Goal: Transaction & Acquisition: Purchase product/service

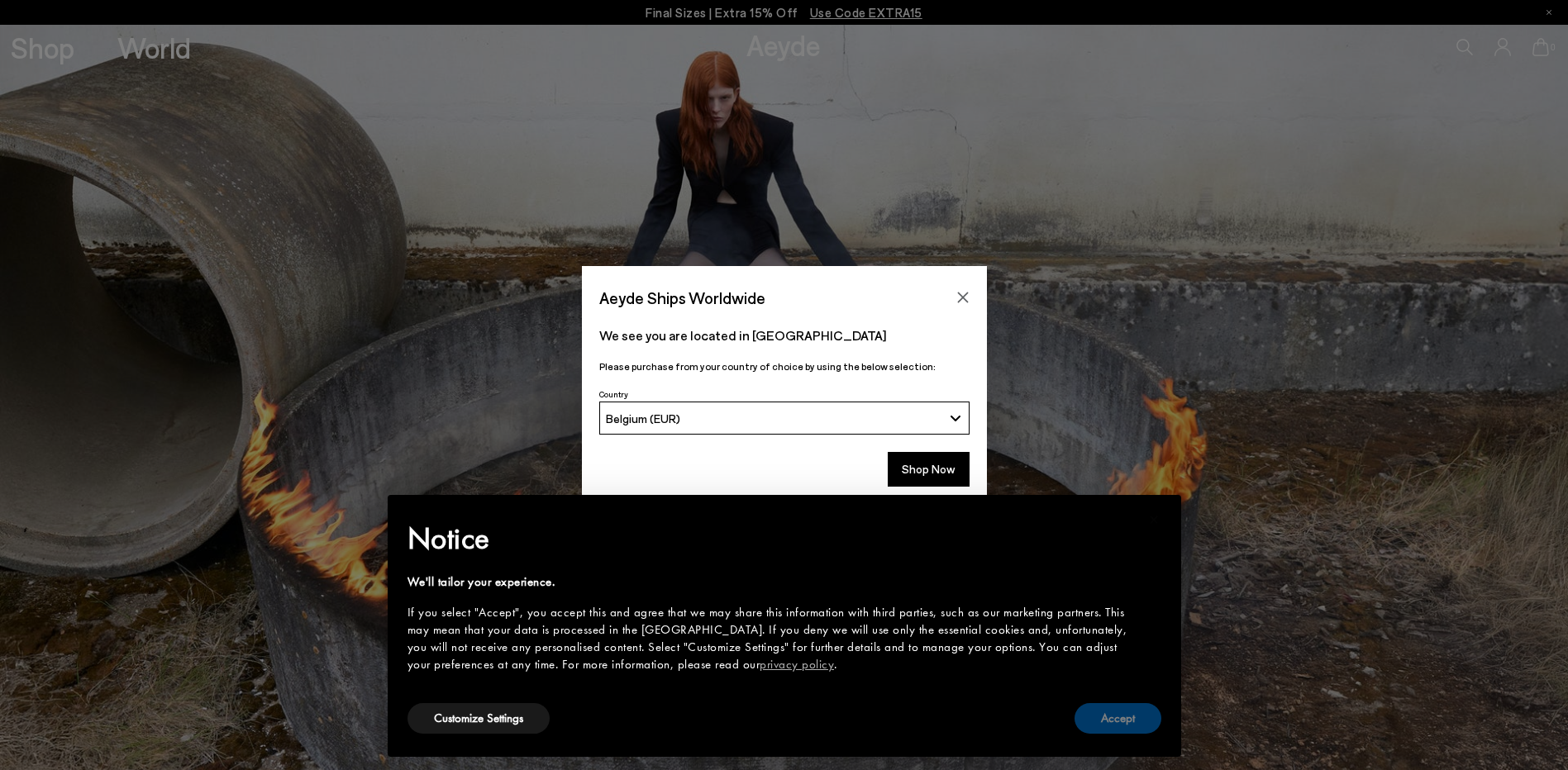
click at [1118, 717] on button "Accept" at bounding box center [1118, 718] width 87 height 30
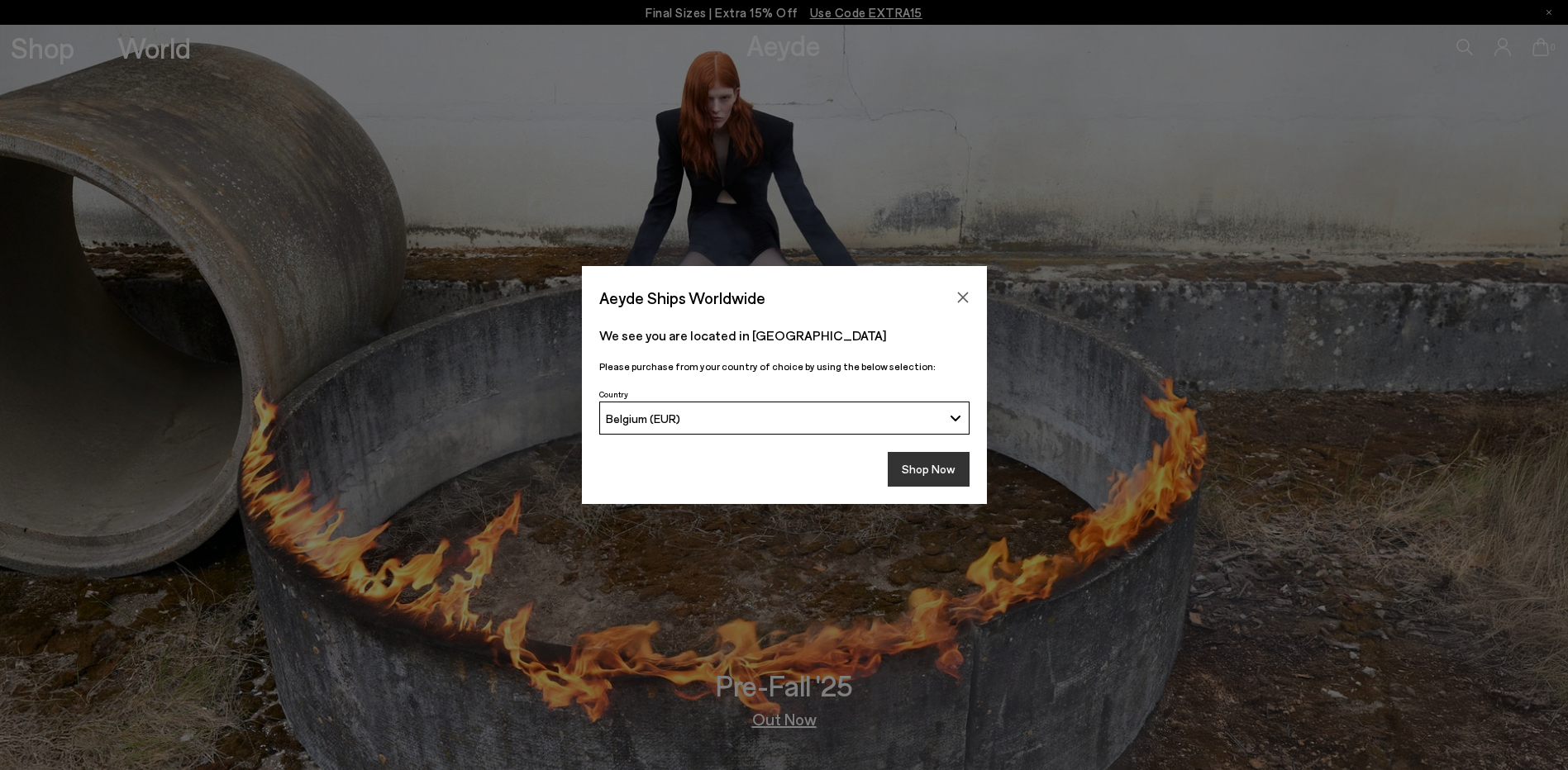
click at [925, 468] on button "Shop Now" at bounding box center [928, 469] width 81 height 35
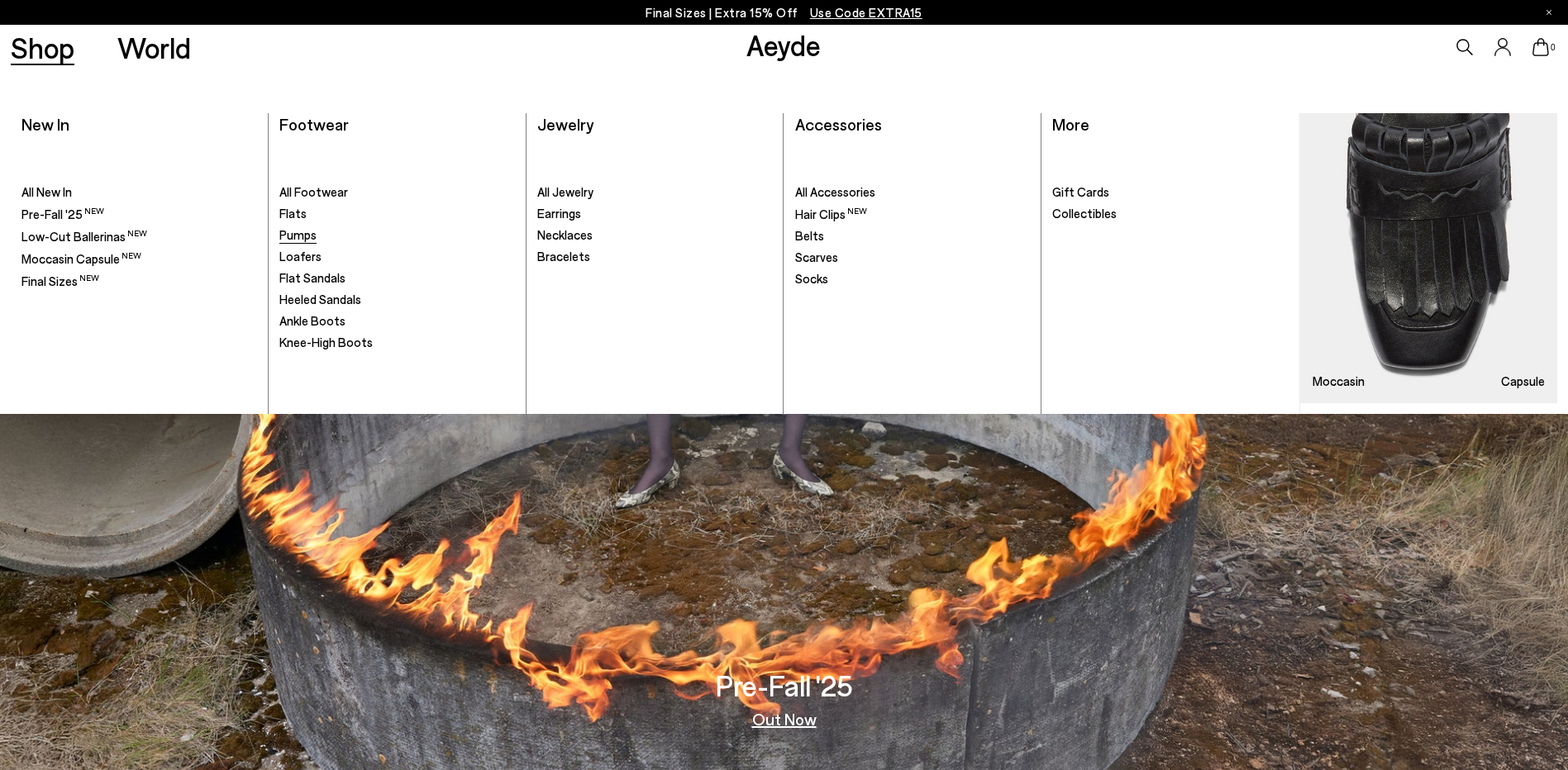
click at [295, 231] on span "Pumps" at bounding box center [298, 235] width 38 height 15
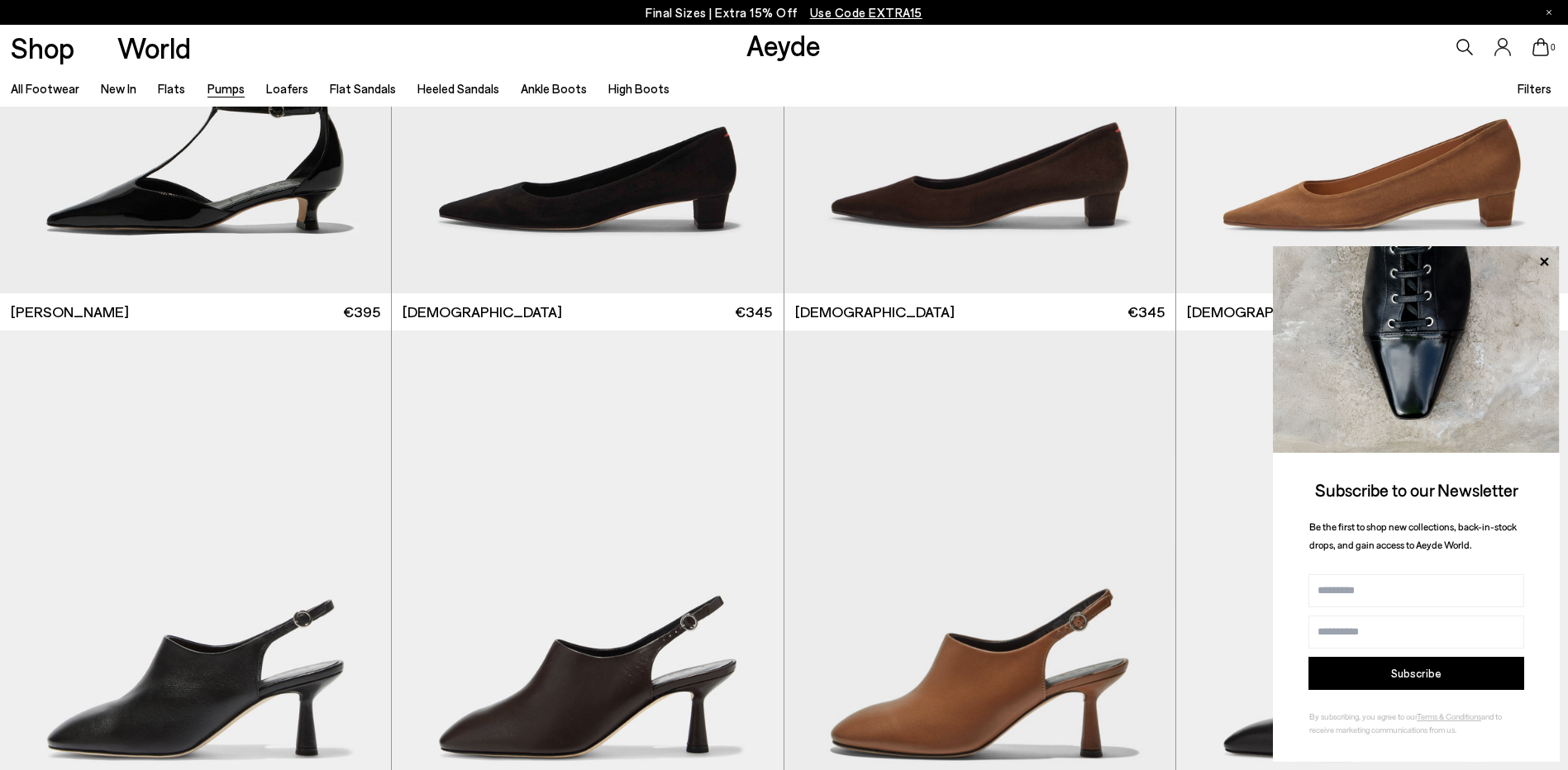
scroll to position [2809, 0]
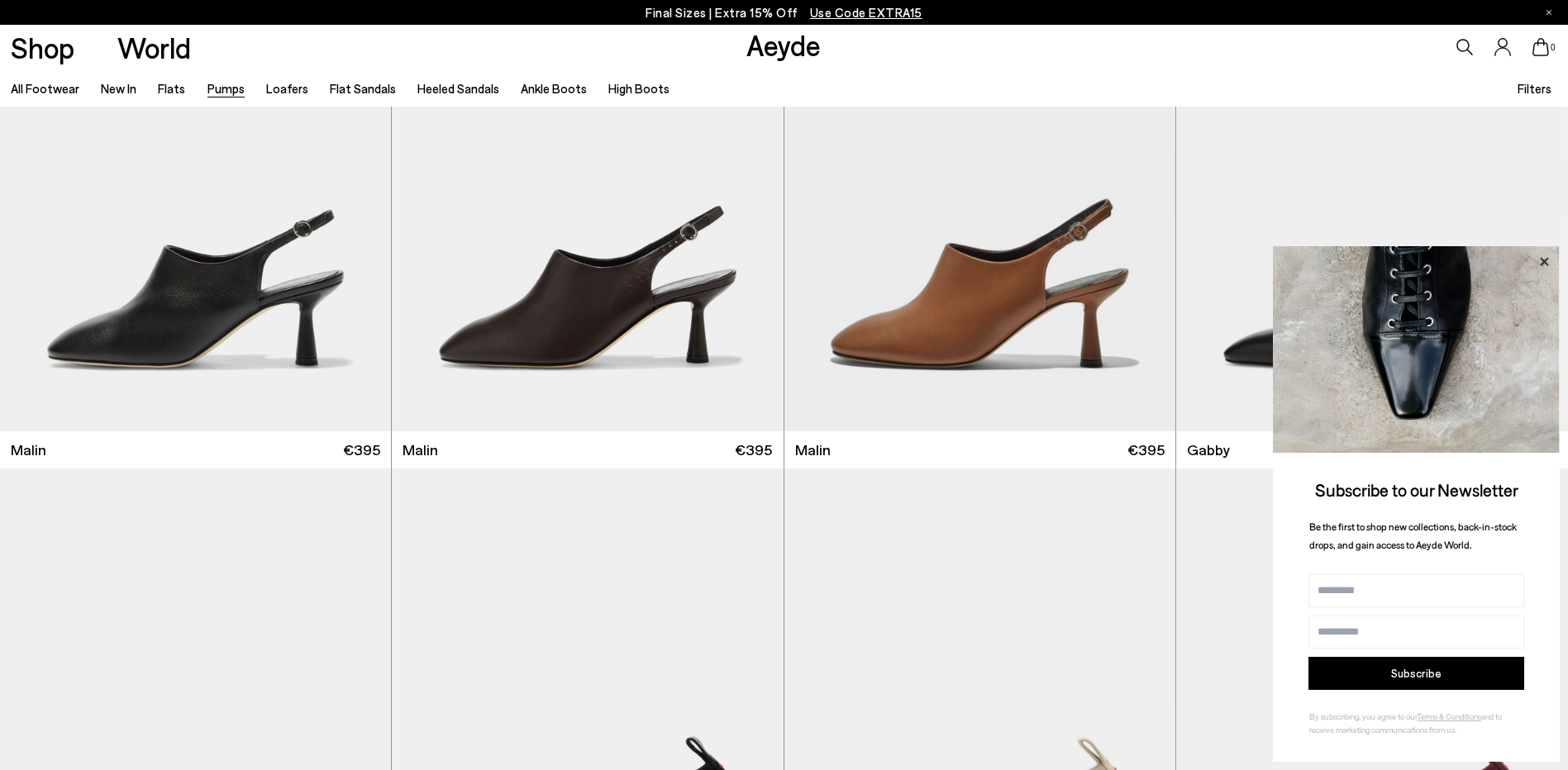
click at [1547, 263] on icon at bounding box center [1543, 261] width 8 height 8
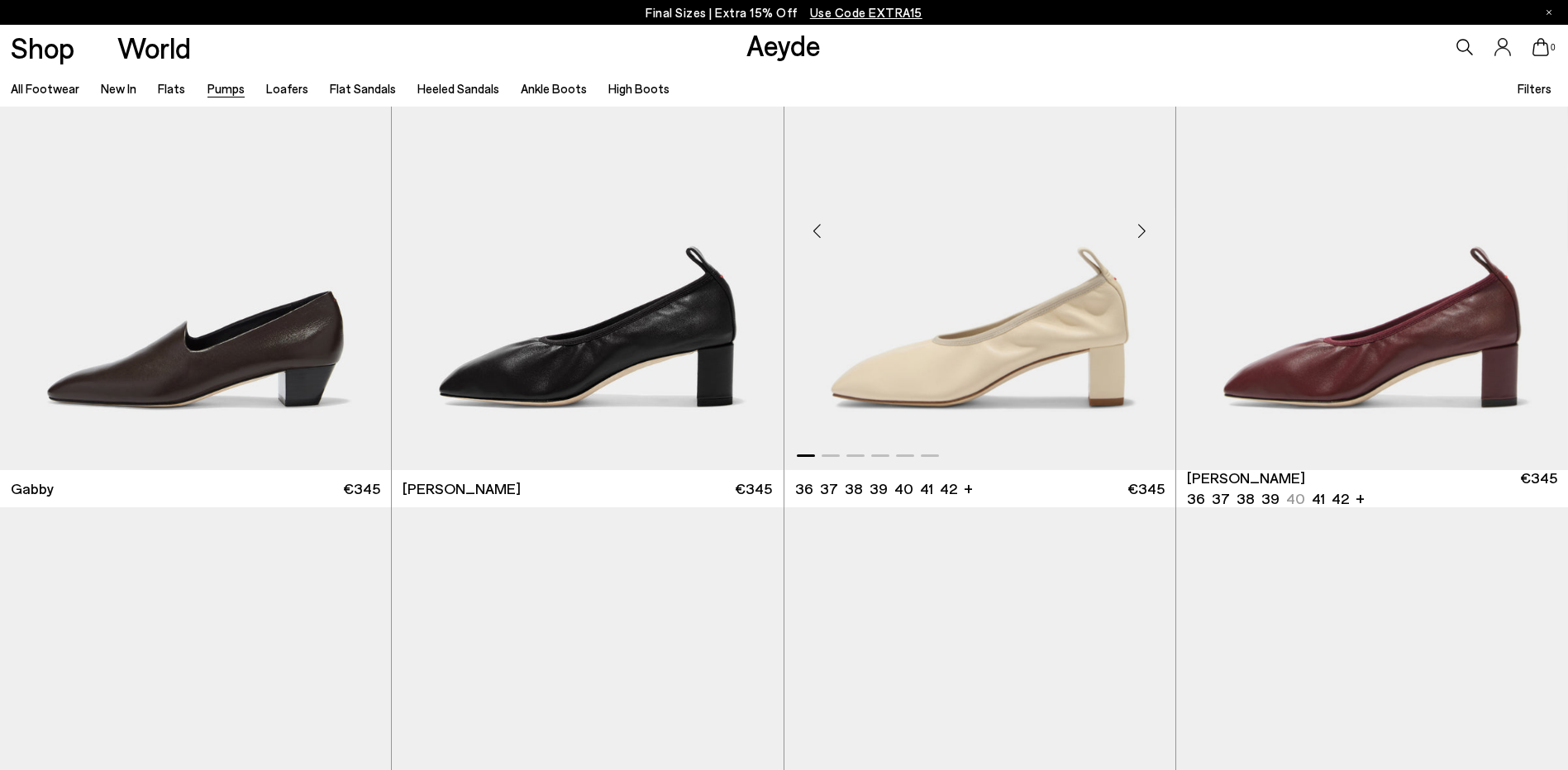
scroll to position [3305, 0]
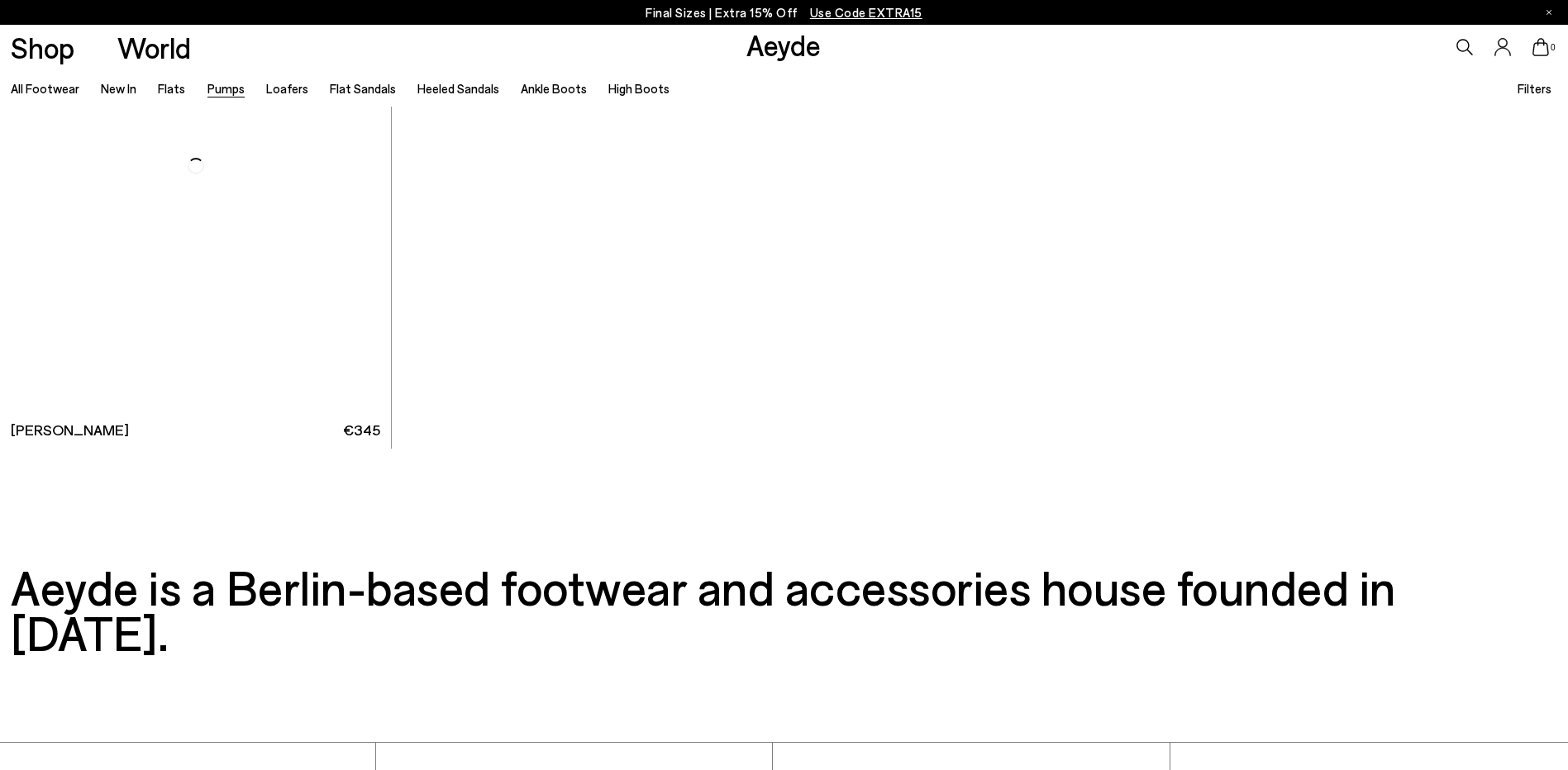
scroll to position [9472, 0]
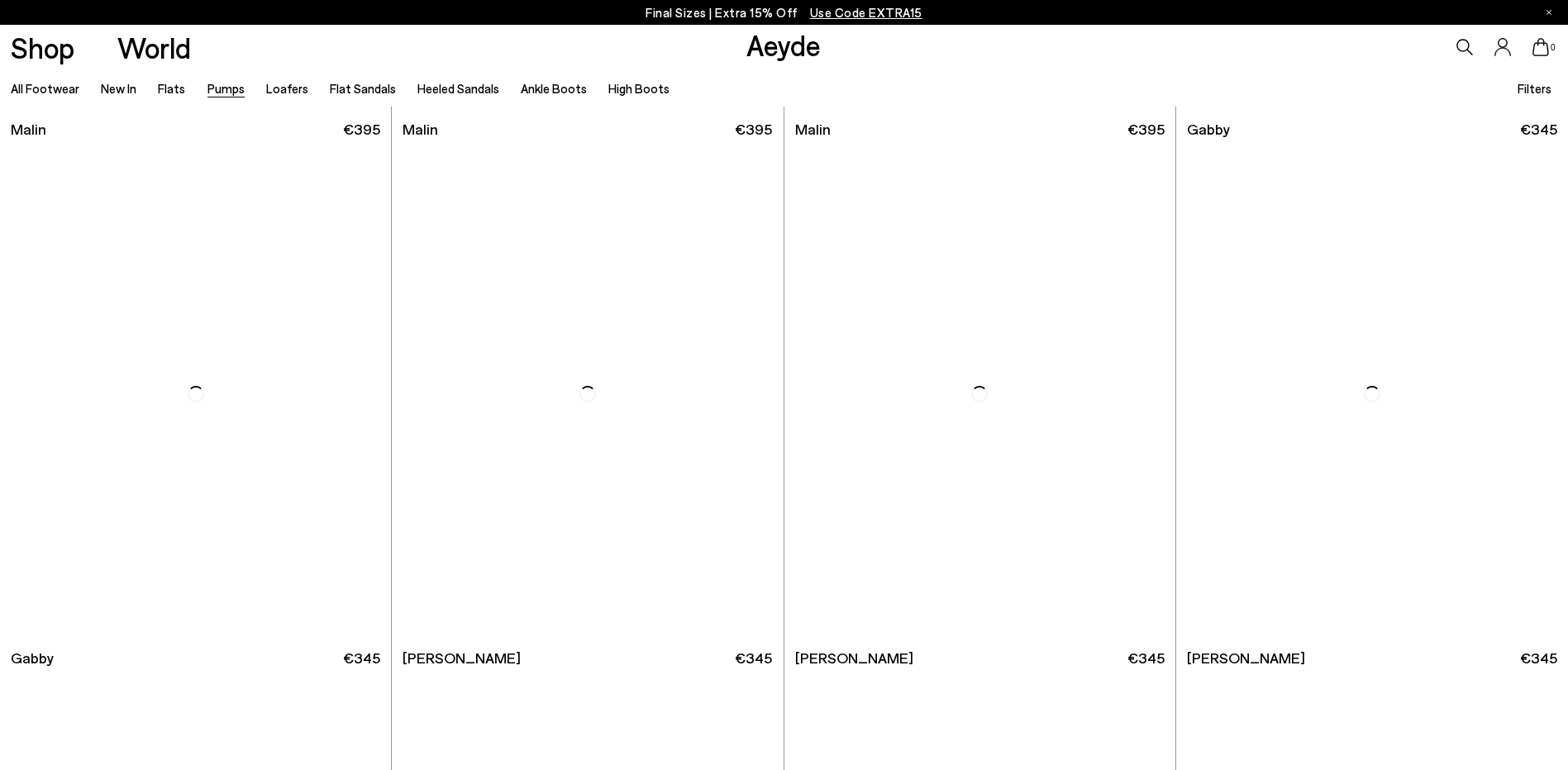
scroll to position [4280, 0]
